Goal: Task Accomplishment & Management: Complete application form

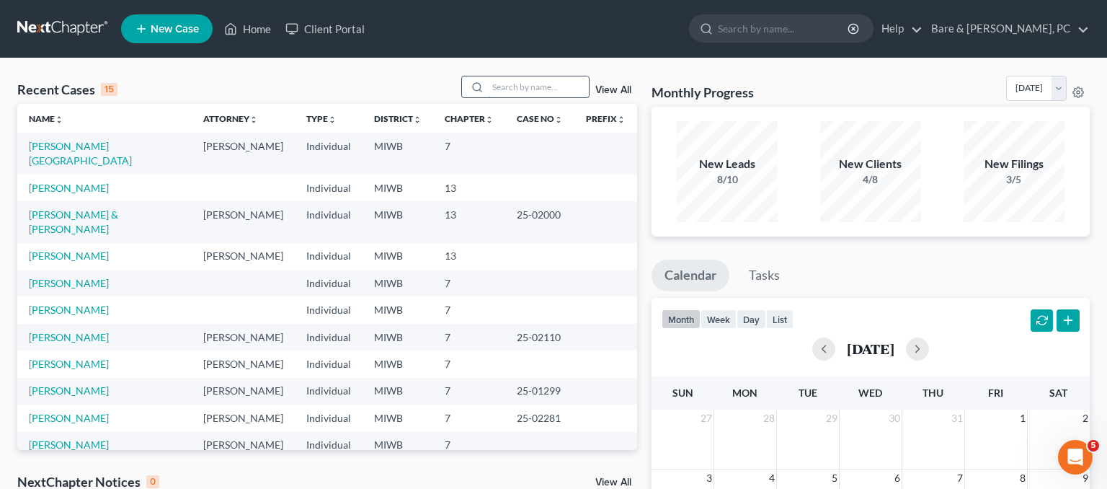
click at [523, 85] on input "search" at bounding box center [538, 86] width 101 height 21
type input "[PERSON_NAME]"
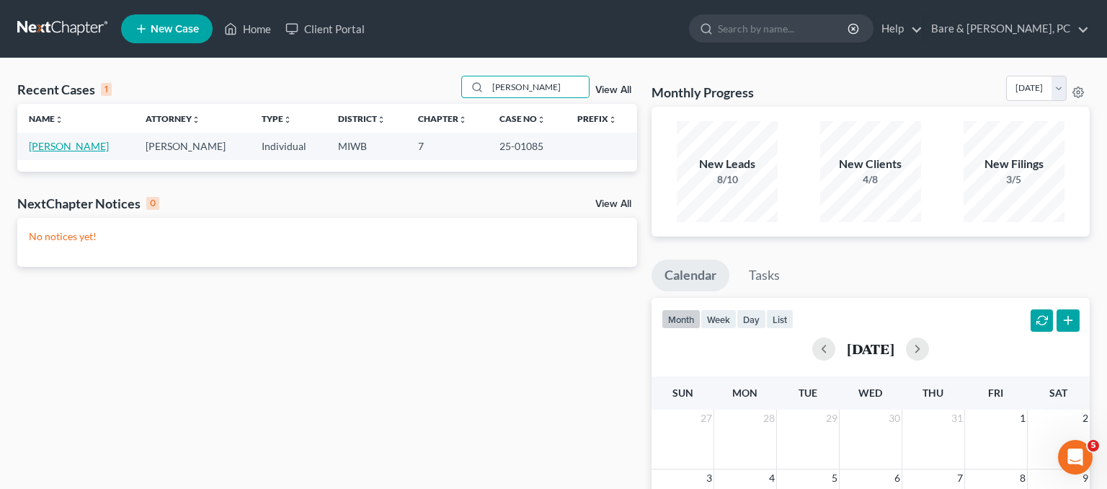
click at [76, 147] on link "[PERSON_NAME]" at bounding box center [69, 146] width 80 height 12
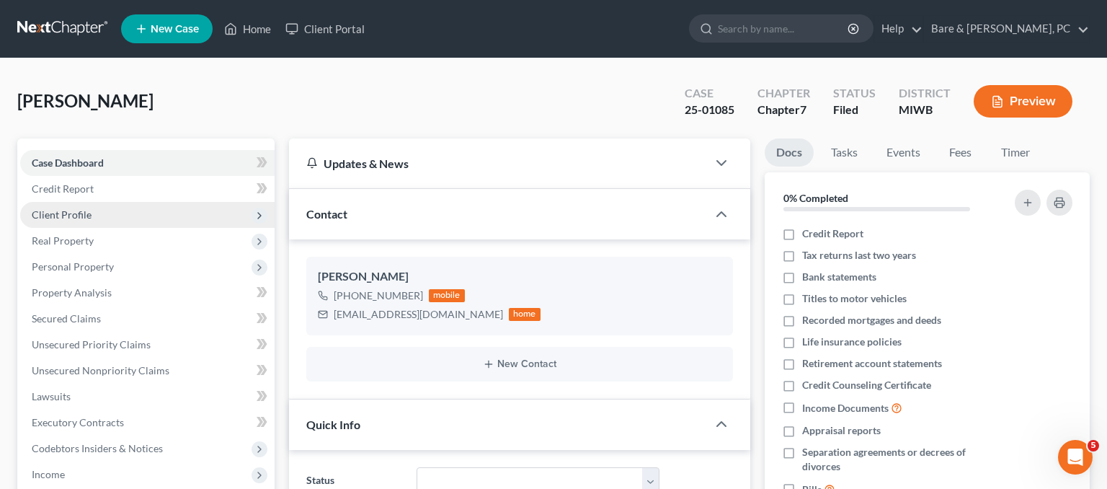
click at [66, 215] on span "Client Profile" at bounding box center [62, 214] width 60 height 12
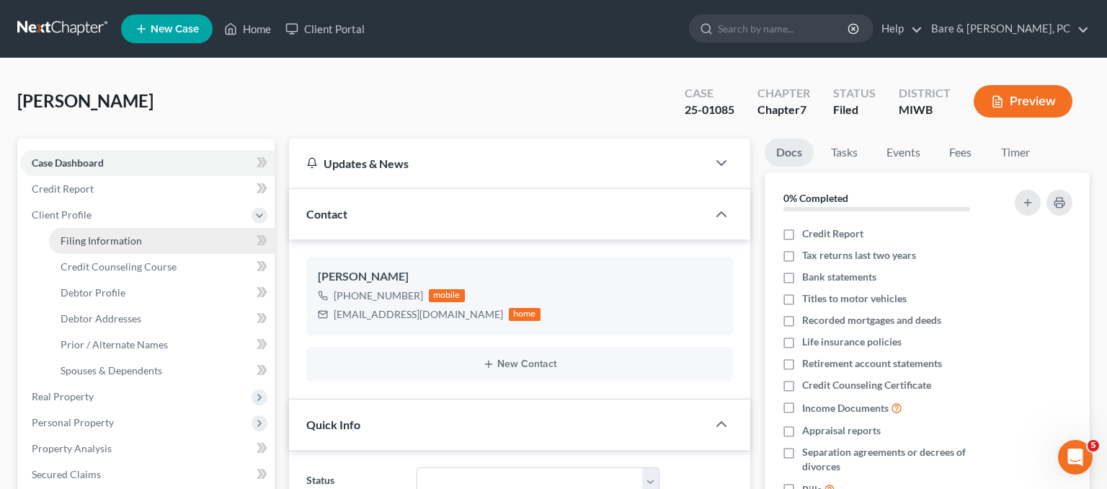
click at [71, 237] on span "Filing Information" at bounding box center [101, 240] width 81 height 12
select select "1"
select select "0"
